Goal: Check status: Check status

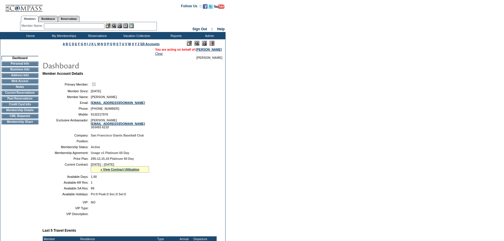
drag, startPoint x: 242, startPoint y: 114, endPoint x: 180, endPoint y: 137, distance: 66.4
click at [242, 114] on form "Follow Us ::" at bounding box center [252, 195] width 504 height 390
click at [126, 171] on link "» View Contract Utilization" at bounding box center [119, 169] width 39 height 3
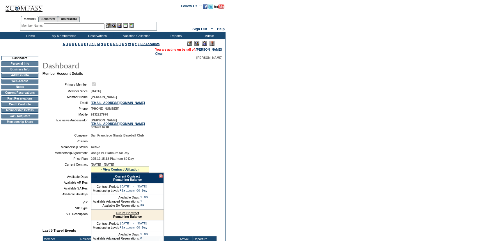
click at [134, 179] on div "Current Contract Remaining Balance" at bounding box center [127, 178] width 73 height 10
click at [134, 178] on link "Current Contract" at bounding box center [127, 176] width 25 height 3
click at [421, 14] on form "Follow Us ::" at bounding box center [252, 195] width 504 height 390
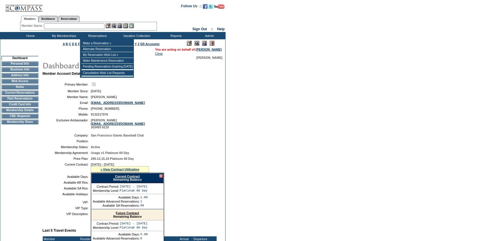
click at [99, 29] on input "text" at bounding box center [74, 26] width 61 height 6
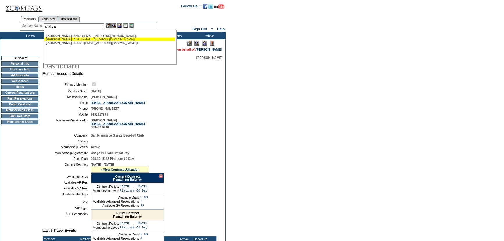
click at [98, 38] on div "Shah, A nik (shah.anik1@gmail.com)" at bounding box center [110, 39] width 128 height 3
type input "Shah, Anik (shah.anik1@gmail.com)"
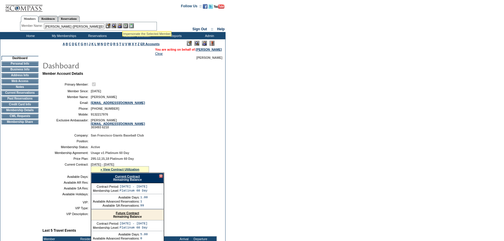
click at [122, 24] on img at bounding box center [119, 25] width 5 height 5
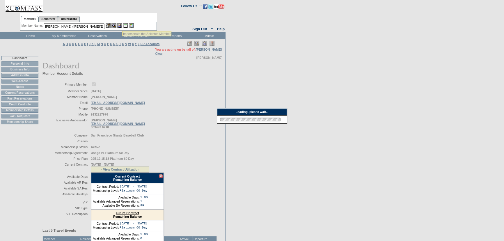
click at [114, 24] on img at bounding box center [114, 25] width 5 height 5
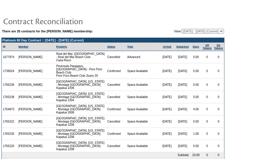
drag, startPoint x: 211, startPoint y: 21, endPoint x: 214, endPoint y: 27, distance: 6.3
click at [211, 21] on td at bounding box center [112, 21] width 223 height 12
click at [217, 33] on select "[DATE] - [DATE] [DATE] - [DATE] [DATE] - [DATE] [DATE] - [DATE] [DATE] - [DATE]…" at bounding box center [202, 31] width 42 height 5
select select "140362"
click at [181, 29] on select "[DATE] - [DATE] [DATE] - [DATE] [DATE] - [DATE] [DATE] - [DATE] [DATE] - [DATE]…" at bounding box center [202, 31] width 42 height 5
